Goal: Information Seeking & Learning: Learn about a topic

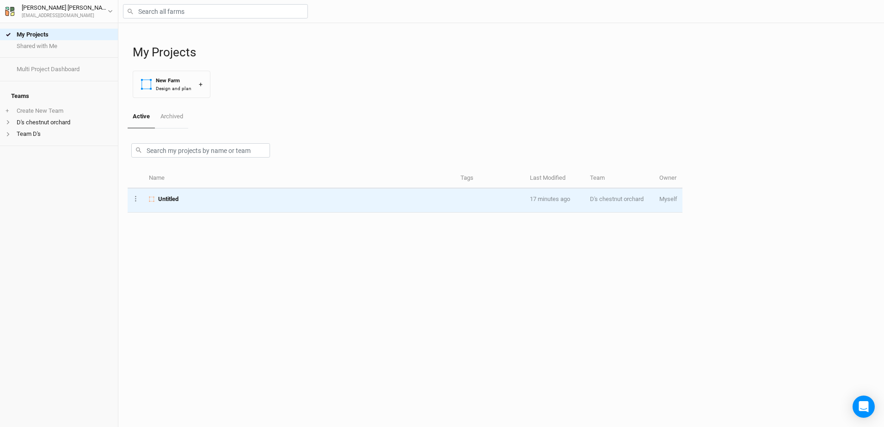
click at [167, 198] on span "Untitled" at bounding box center [168, 199] width 20 height 8
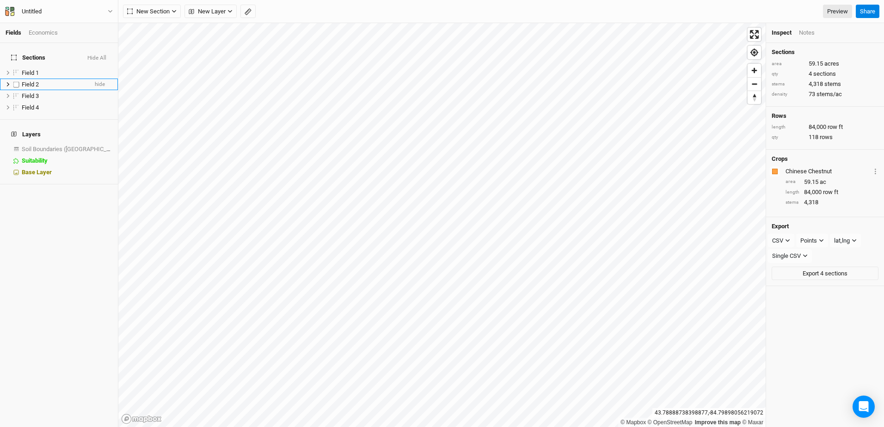
click at [36, 81] on span "Field 2" at bounding box center [30, 84] width 17 height 7
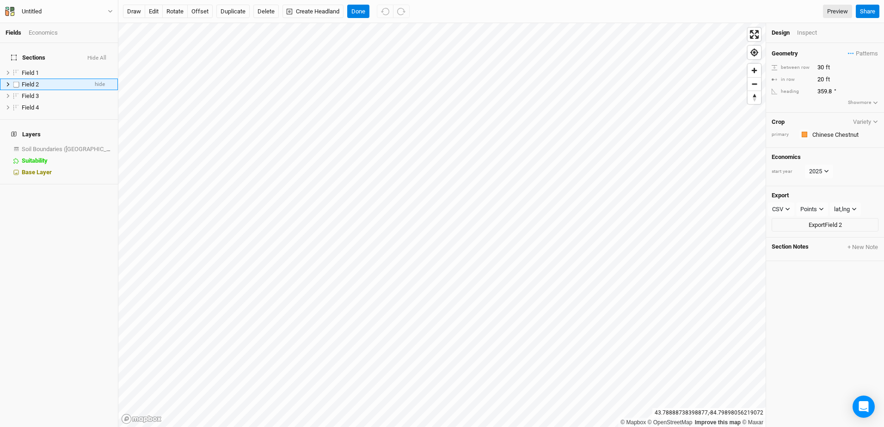
click at [16, 80] on label at bounding box center [17, 85] width 12 height 12
click at [16, 81] on input "checkbox" at bounding box center [16, 84] width 6 height 6
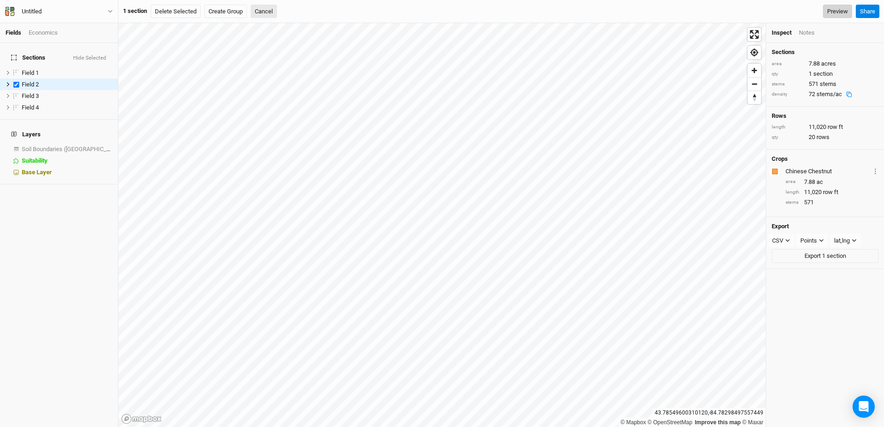
click at [838, 14] on link "Preview" at bounding box center [837, 12] width 29 height 14
click at [18, 79] on label at bounding box center [17, 85] width 12 height 12
click at [18, 81] on input "checkbox" at bounding box center [16, 84] width 6 height 6
checkbox input "false"
click at [42, 146] on span "Soil Boundaries ([GEOGRAPHIC_DATA])" at bounding box center [73, 149] width 103 height 7
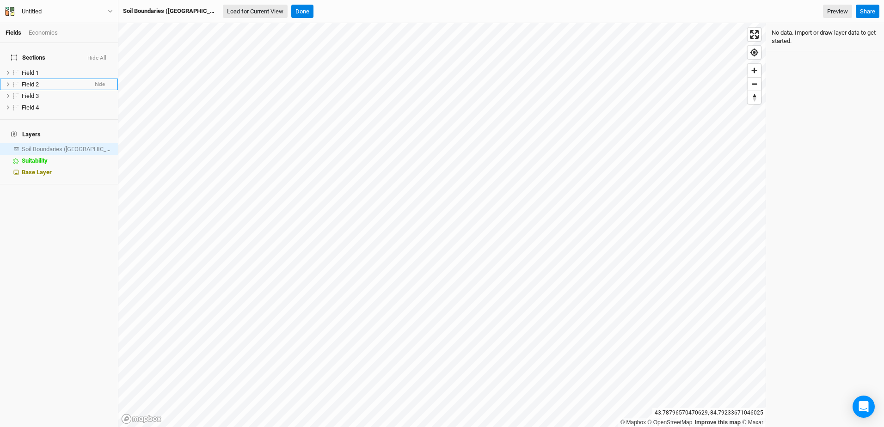
click at [229, 12] on button "Load for Current View" at bounding box center [255, 12] width 65 height 14
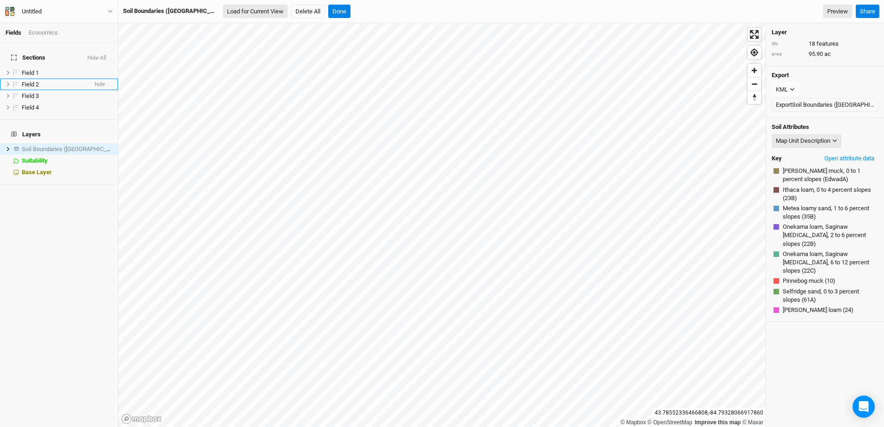
click at [223, 8] on button "Load for Current View" at bounding box center [255, 12] width 65 height 14
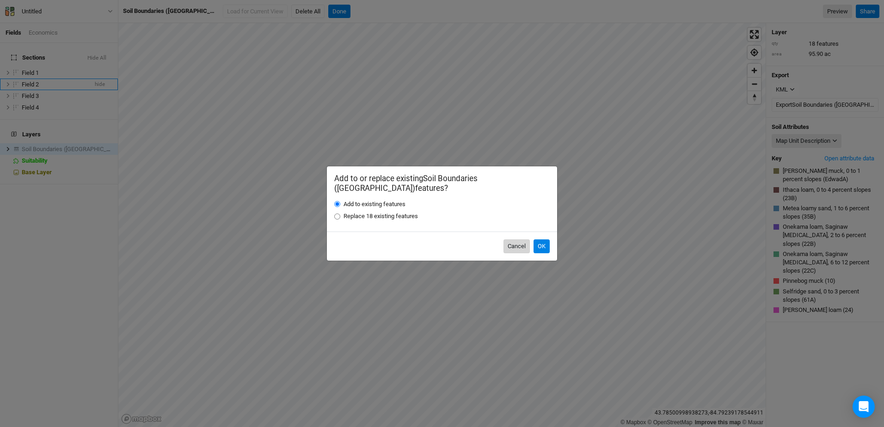
click at [517, 240] on button "Cancel" at bounding box center [517, 247] width 26 height 14
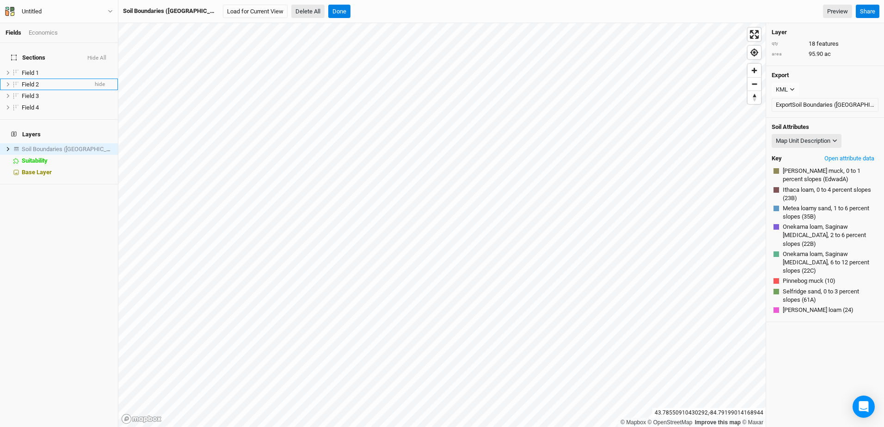
click at [291, 8] on button "Delete All" at bounding box center [307, 12] width 33 height 14
click at [355, 12] on button "Cancel" at bounding box center [368, 12] width 26 height 14
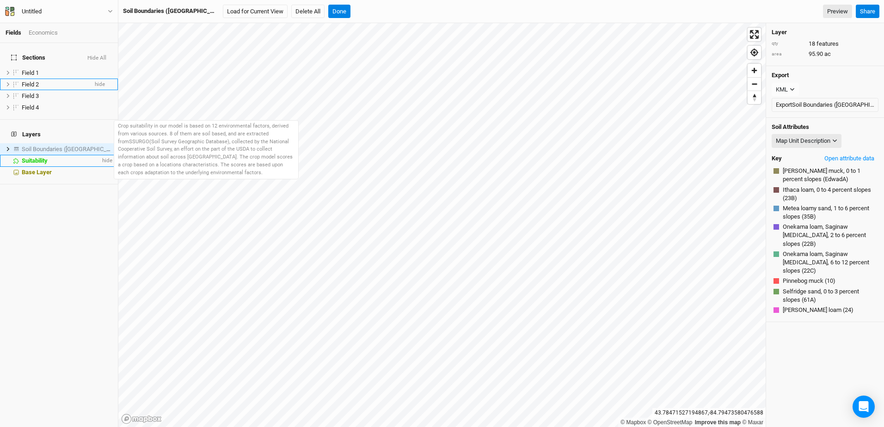
click at [33, 157] on span "Suitability" at bounding box center [35, 160] width 26 height 7
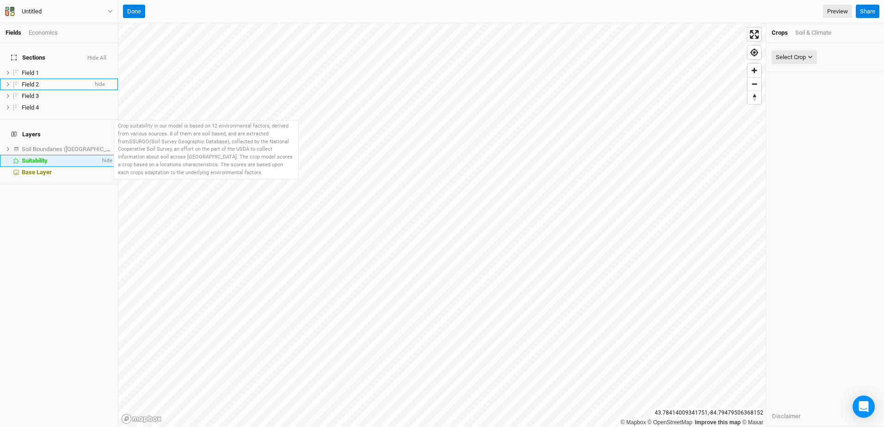
click at [65, 157] on div "Suitability" at bounding box center [61, 160] width 79 height 7
click at [100, 155] on span "hide" at bounding box center [106, 161] width 12 height 12
click at [100, 155] on span "show" at bounding box center [105, 161] width 15 height 12
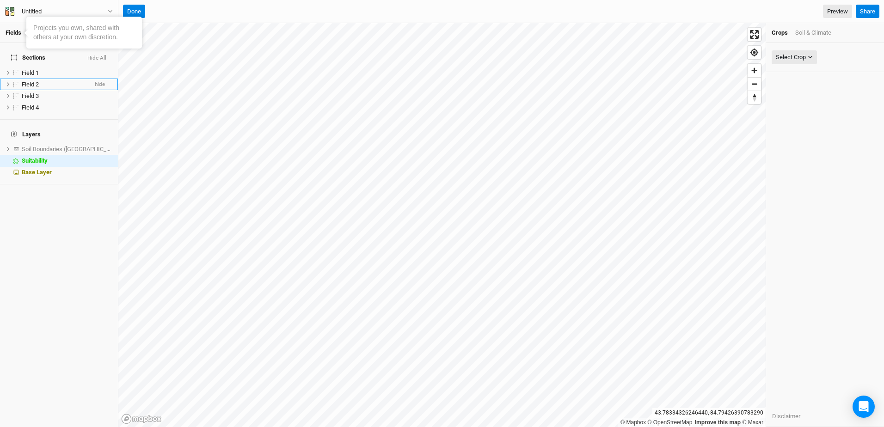
click at [12, 32] on link "Fields" at bounding box center [14, 32] width 16 height 7
click at [43, 30] on div "Economics" at bounding box center [43, 33] width 29 height 8
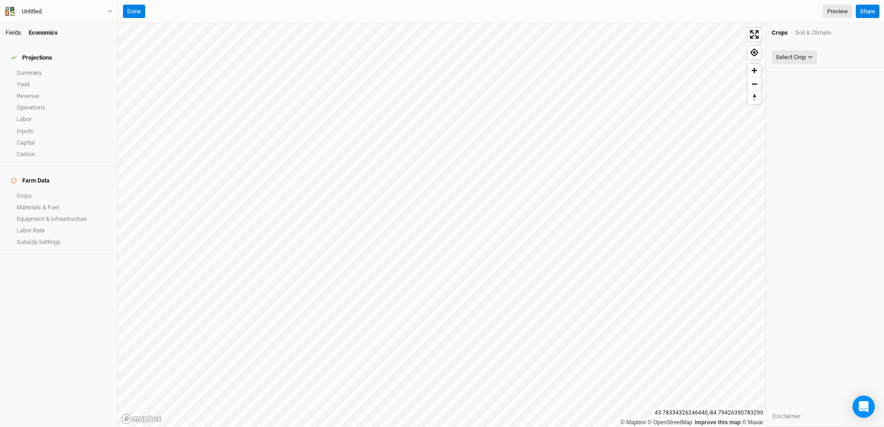
click at [13, 32] on link "Fields" at bounding box center [14, 32] width 16 height 7
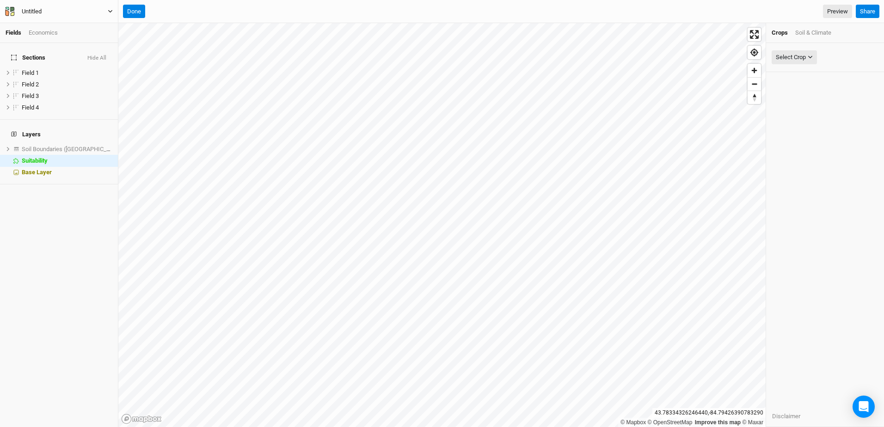
click at [31, 10] on div "Untitled" at bounding box center [32, 11] width 20 height 9
click at [9, 10] on icon "button" at bounding box center [8, 8] width 4 height 3
click at [37, 12] on div "Untitled" at bounding box center [32, 11] width 20 height 9
click at [52, 26] on button "Back" at bounding box center [76, 26] width 73 height 12
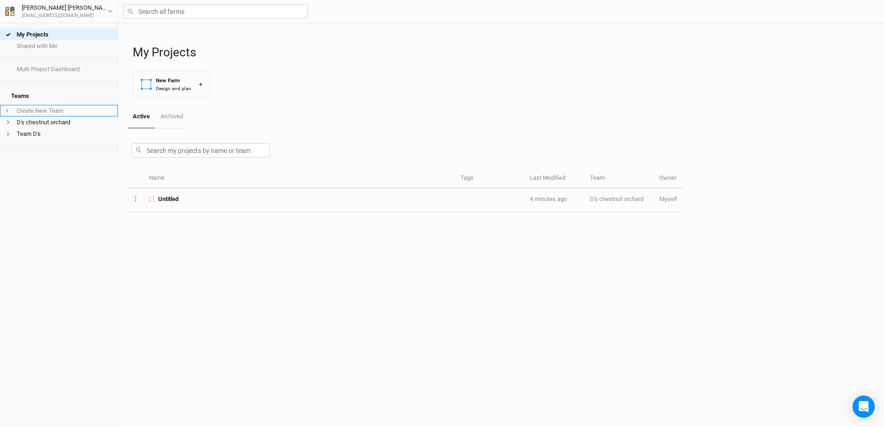
click at [29, 106] on li "+ Create New Team" at bounding box center [59, 111] width 118 height 12
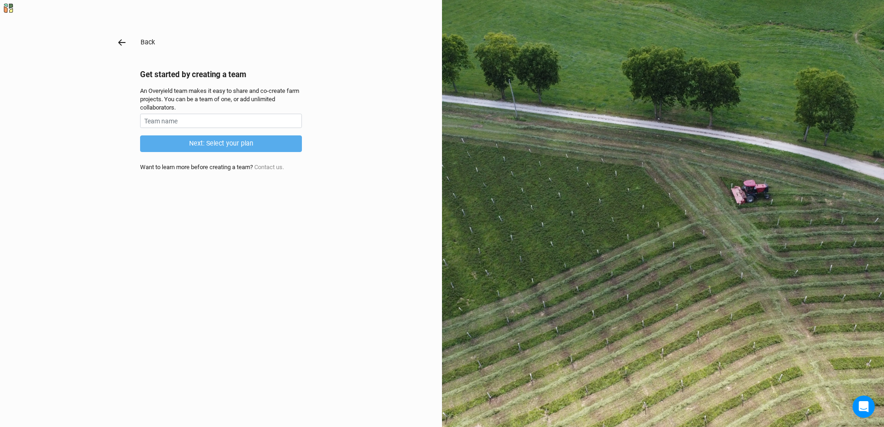
click at [144, 42] on button "Back" at bounding box center [147, 42] width 15 height 11
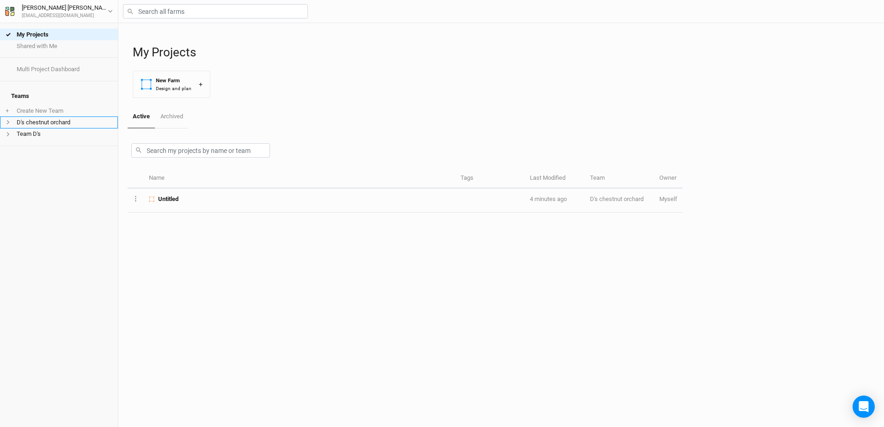
click at [43, 119] on li "D's chestnut orchard" at bounding box center [59, 123] width 118 height 12
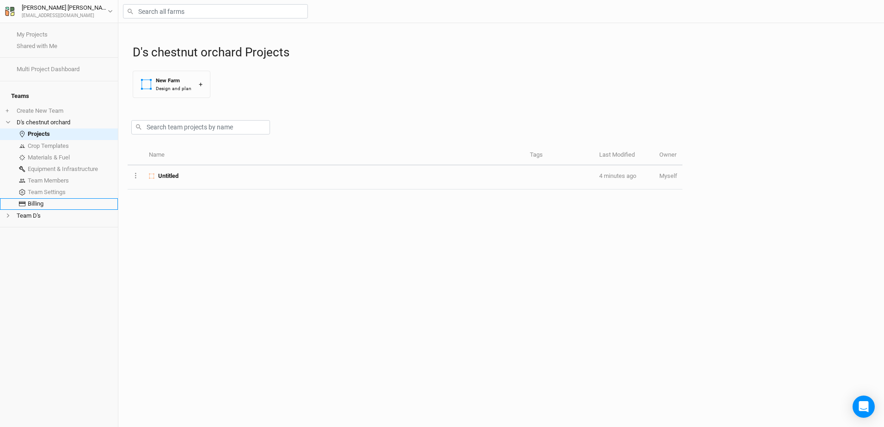
click at [33, 198] on link "Billing" at bounding box center [59, 204] width 118 height 12
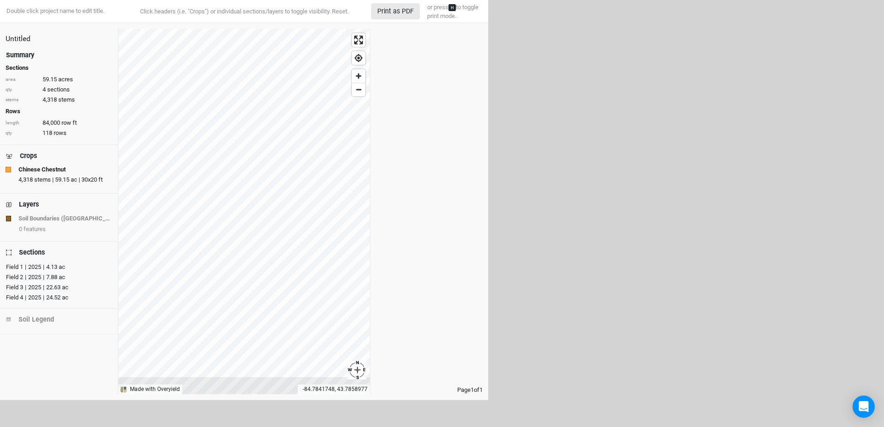
click at [15, 276] on div "Field 2" at bounding box center [14, 277] width 17 height 9
click at [25, 266] on div "| 2025 | 4.13 ac" at bounding box center [44, 267] width 42 height 9
click at [19, 288] on div "Field 3" at bounding box center [14, 287] width 17 height 9
click at [18, 297] on div "Field 4" at bounding box center [14, 297] width 17 height 9
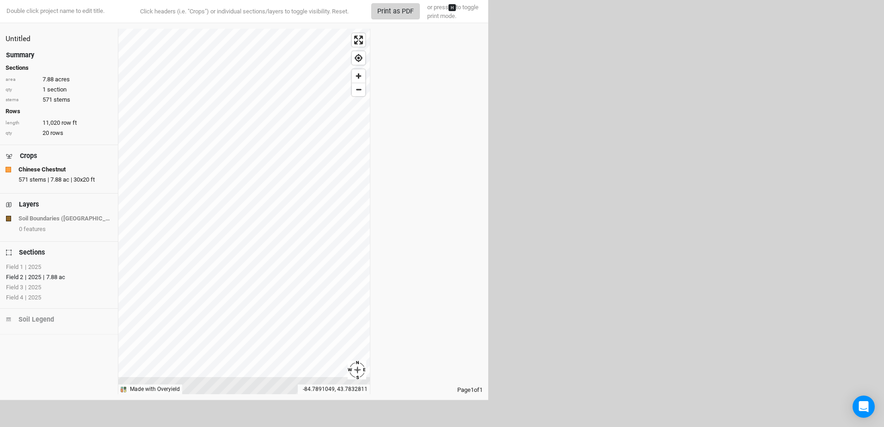
click at [399, 12] on button "Print as PDF" at bounding box center [395, 11] width 49 height 16
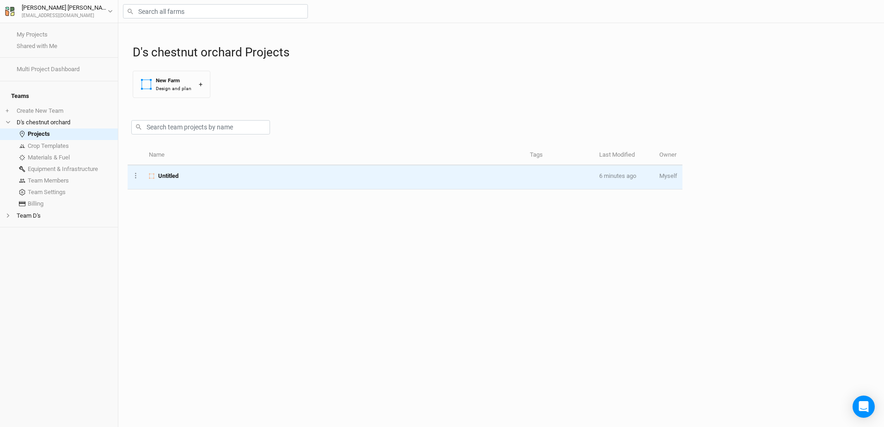
click at [166, 175] on span "Untitled" at bounding box center [168, 176] width 20 height 8
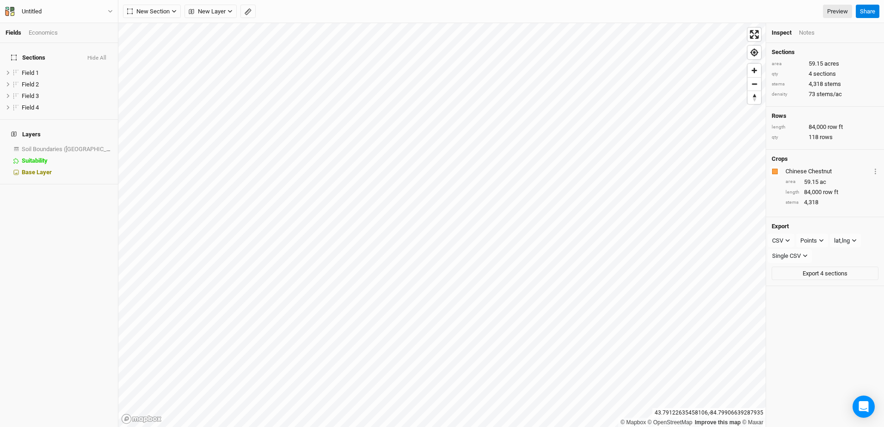
click at [46, 34] on div "Economics" at bounding box center [43, 33] width 29 height 8
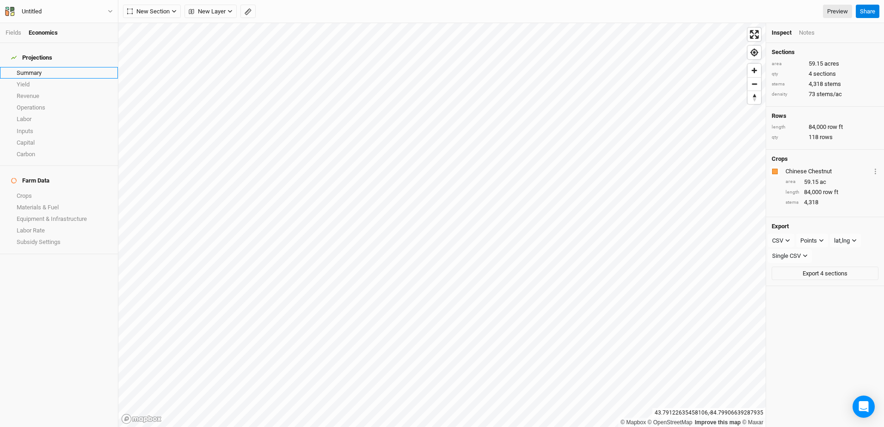
click at [36, 68] on link "Summary" at bounding box center [59, 73] width 118 height 12
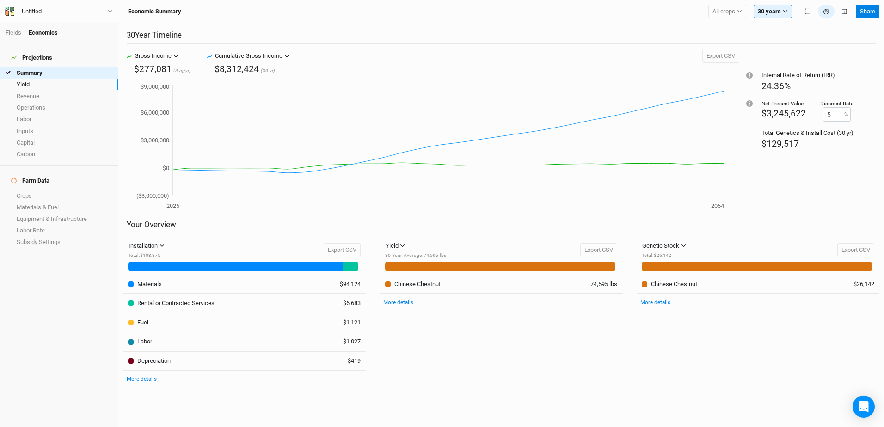
click at [24, 79] on link "Yield" at bounding box center [59, 85] width 118 height 12
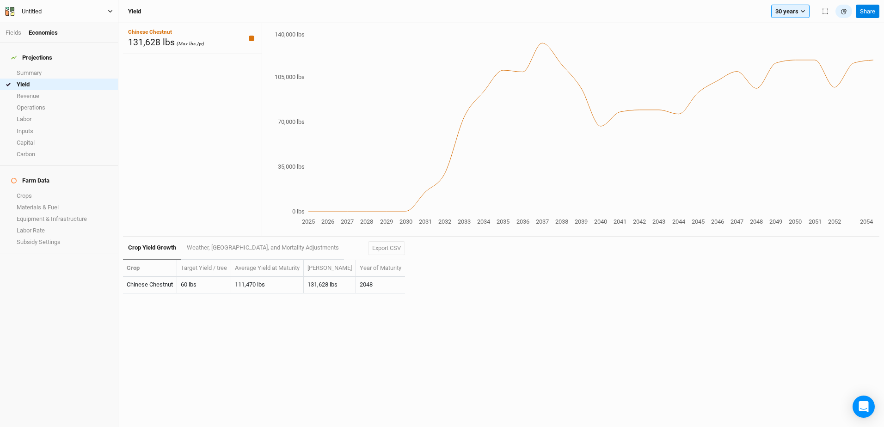
click at [112, 11] on icon "button" at bounding box center [110, 11] width 5 height 5
click at [77, 317] on div "Projections Summary Yield Revenue Operations Labor Inputs Capital Carbon Farm D…" at bounding box center [59, 235] width 118 height 384
click at [27, 137] on link "Capital" at bounding box center [59, 143] width 118 height 12
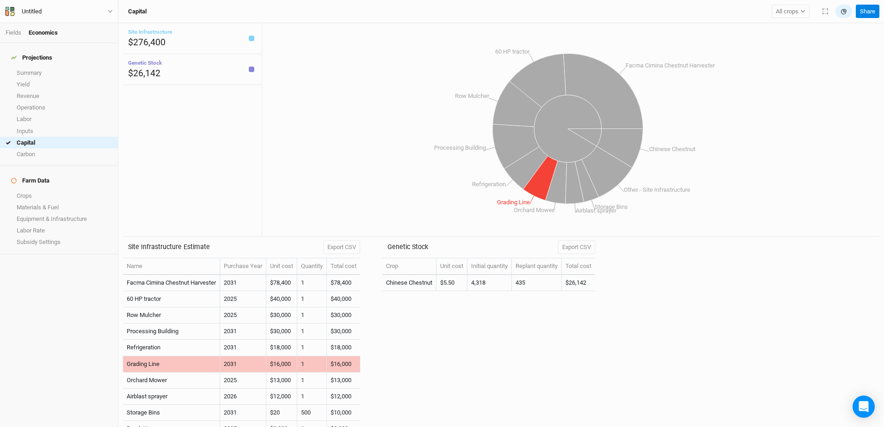
click at [142, 364] on td "Grading Line" at bounding box center [171, 365] width 97 height 16
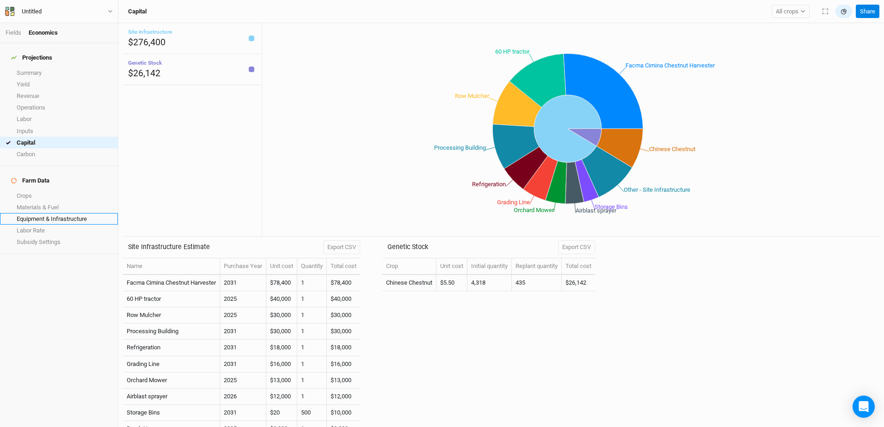
click at [34, 213] on link "Equipment & Infrastructure" at bounding box center [59, 219] width 118 height 12
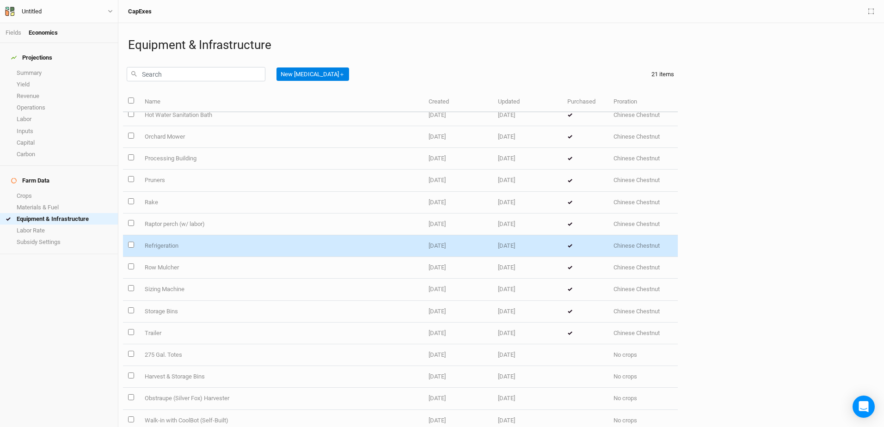
scroll to position [151, 0]
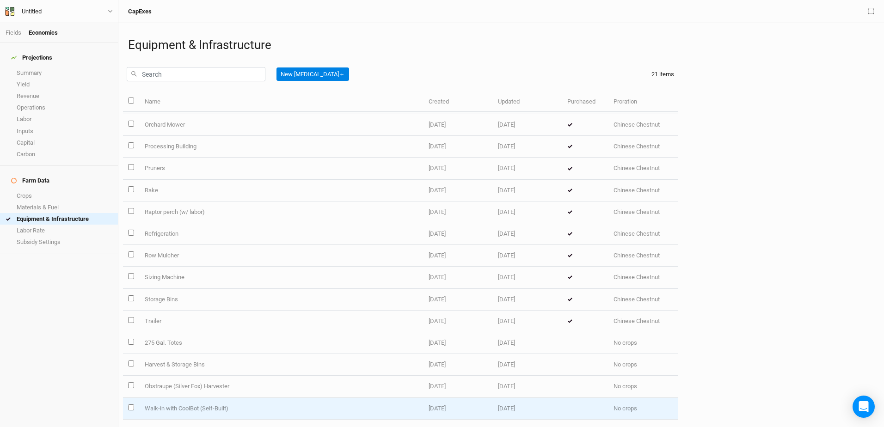
click at [166, 407] on td "Walk-in with CoolBot (Self-Built)" at bounding box center [281, 409] width 284 height 22
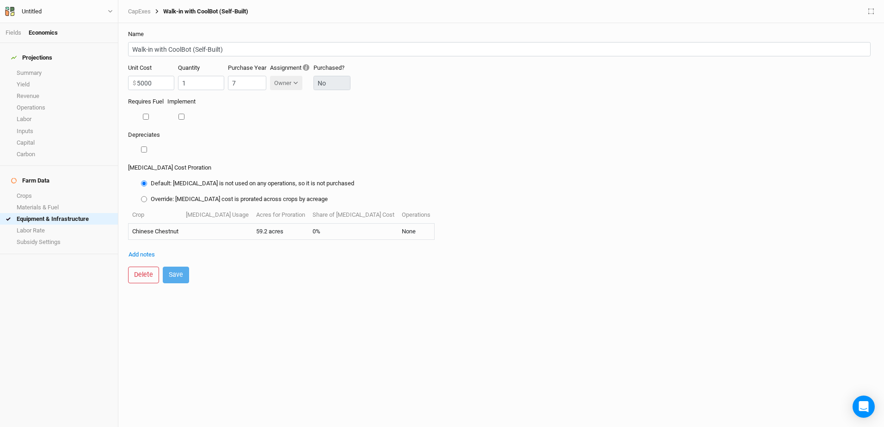
click at [143, 198] on input "Override: [MEDICAL_DATA] cost is prorated across crops by acreage" at bounding box center [144, 199] width 6 height 8
radio input "true"
click at [143, 180] on input "Default: [MEDICAL_DATA] is not used on any operations, so it is not purchased" at bounding box center [144, 183] width 6 height 8
radio input "true"
click at [144, 149] on input "checkbox" at bounding box center [144, 150] width 6 height 6
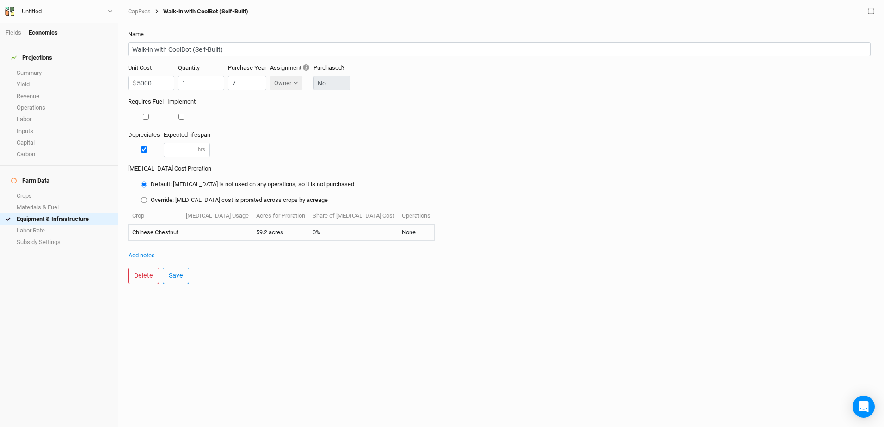
click at [144, 149] on input "checkbox" at bounding box center [144, 150] width 6 height 6
checkbox input "false"
click at [53, 289] on div "Projections Summary Yield Revenue Operations Labor Inputs Capital Carbon Farm D…" at bounding box center [59, 235] width 118 height 384
click at [34, 137] on link "Capital" at bounding box center [59, 143] width 118 height 12
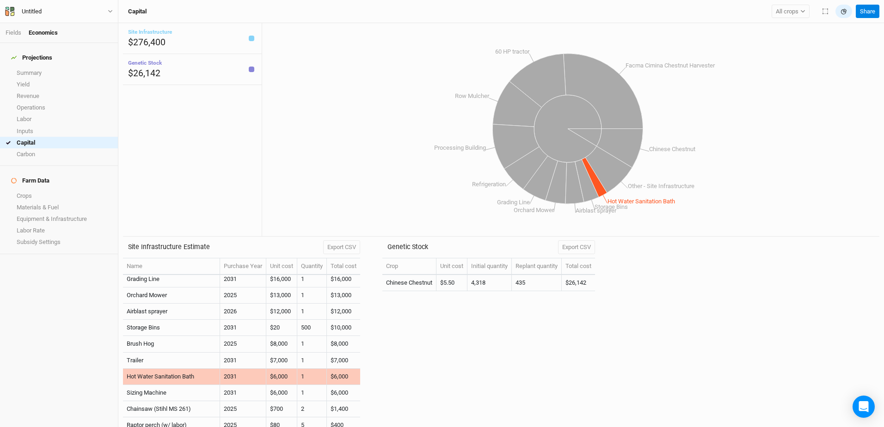
scroll to position [39, 0]
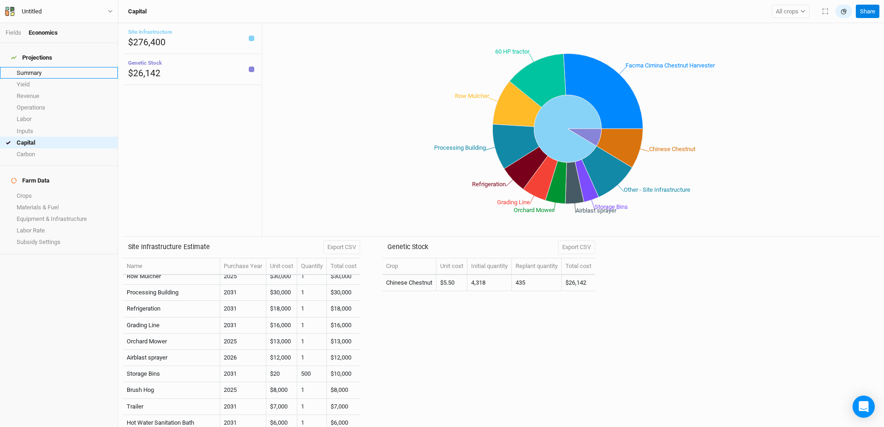
click at [36, 67] on link "Summary" at bounding box center [59, 73] width 118 height 12
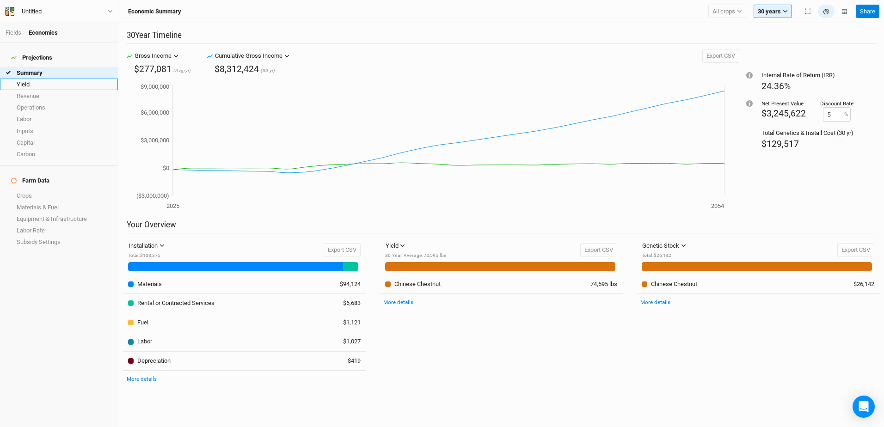
click at [29, 79] on link "Yield" at bounding box center [59, 85] width 118 height 12
